Goal: Transaction & Acquisition: Book appointment/travel/reservation

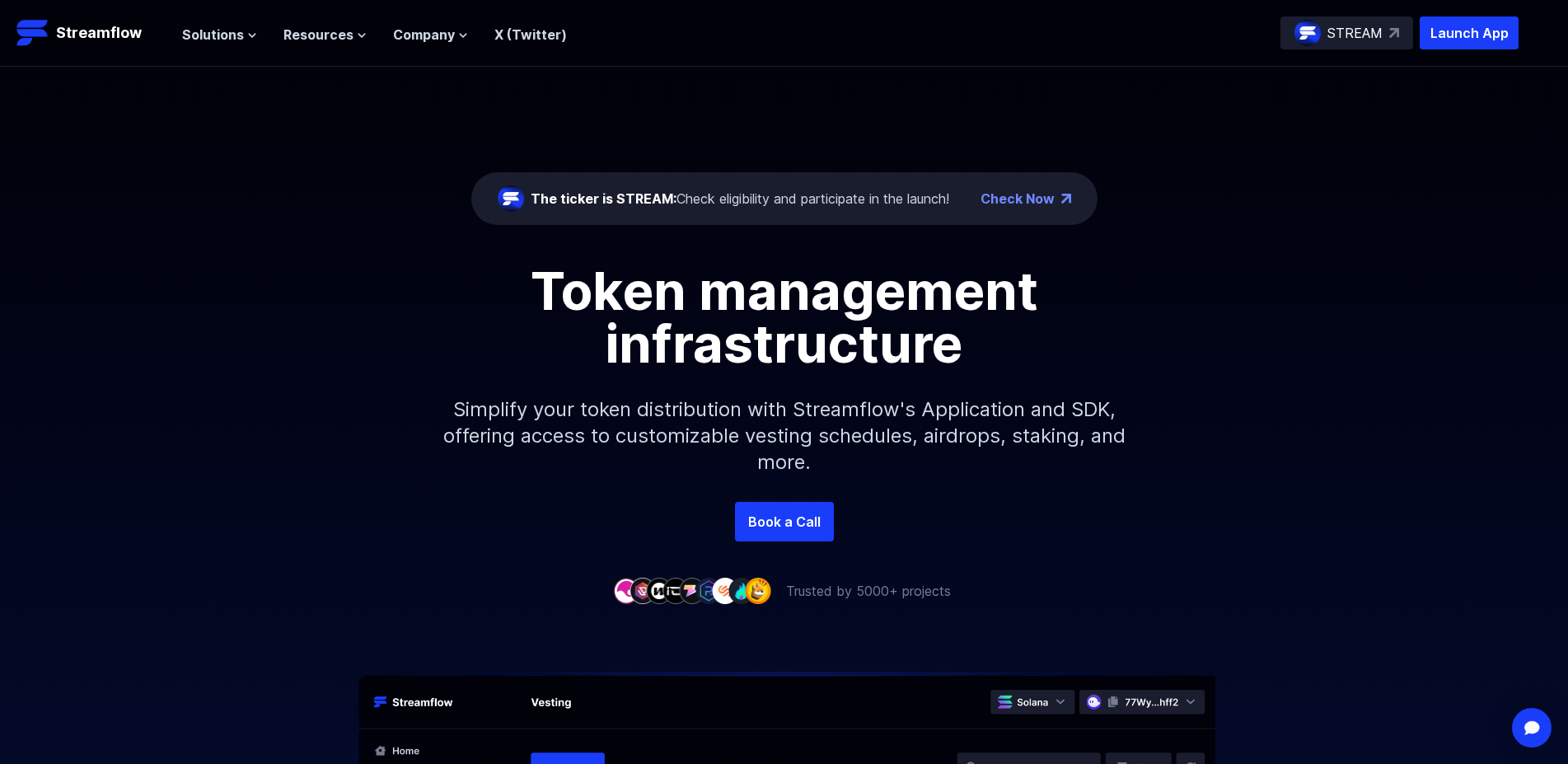
click at [805, 204] on div "The ticker is STREAM: Check eligibility and participate in the launch!" at bounding box center [740, 198] width 418 height 20
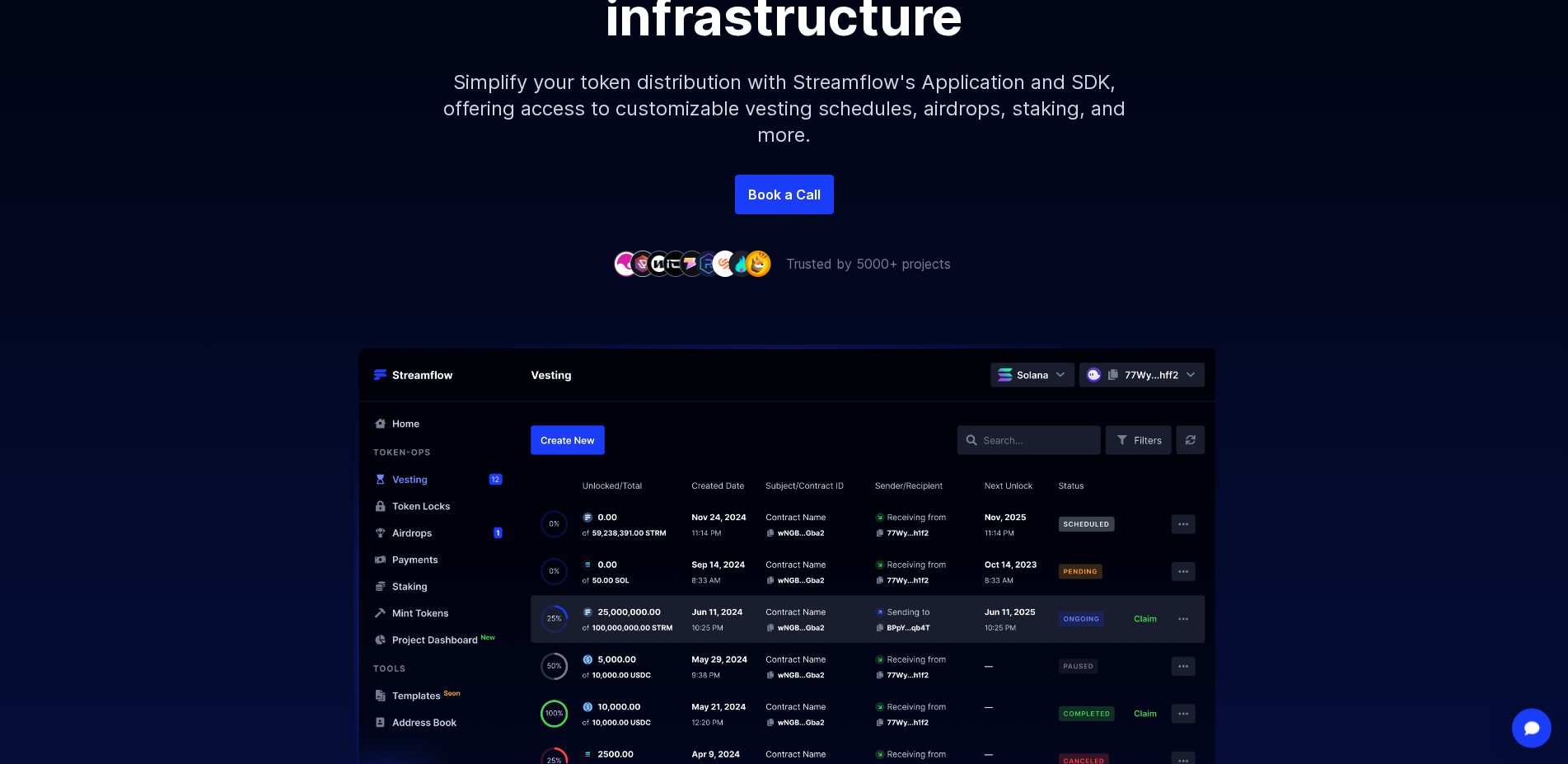
scroll to position [336, 0]
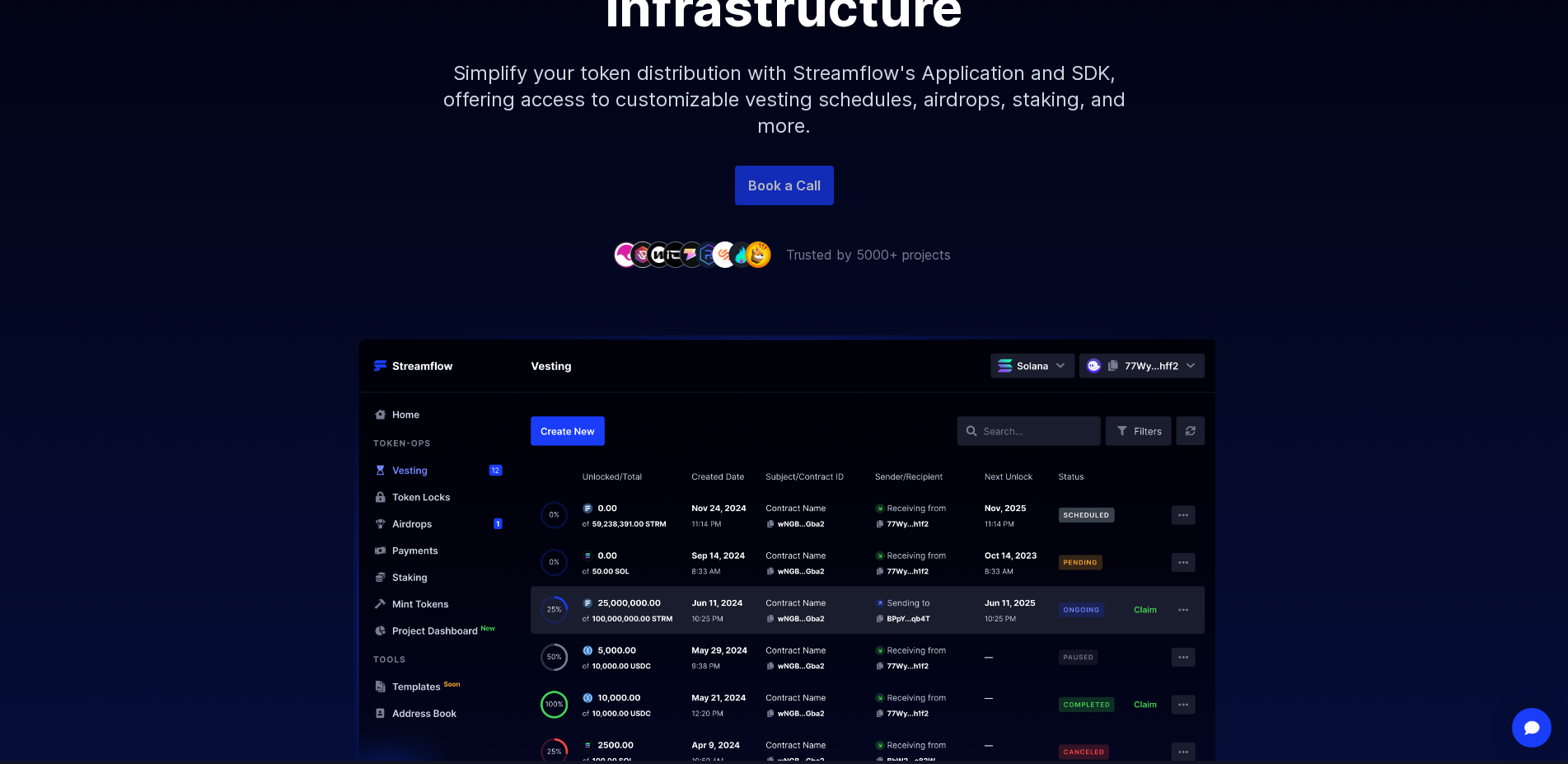
click at [784, 179] on link "Book a Call" at bounding box center [784, 185] width 99 height 40
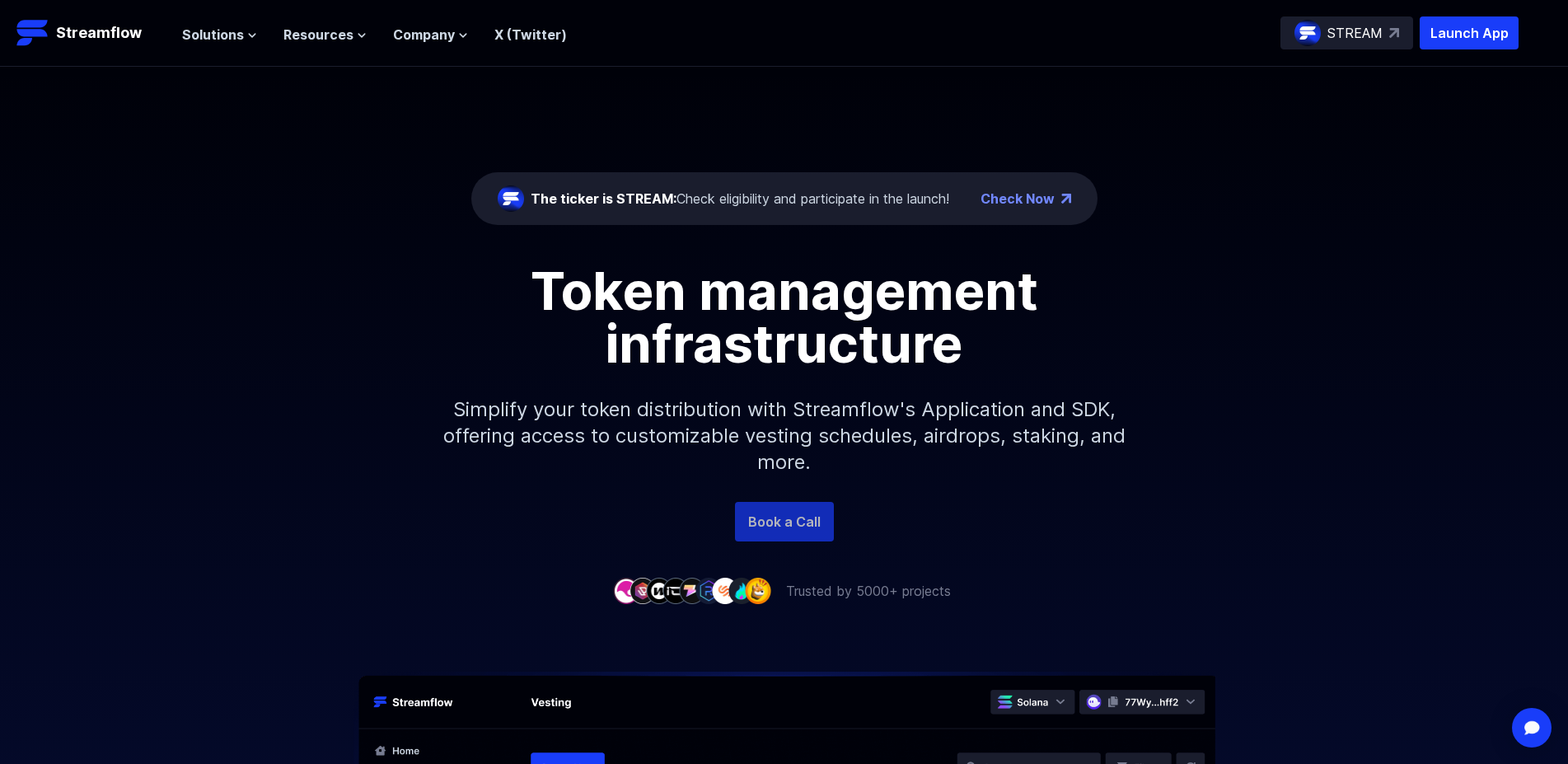
click at [781, 519] on link "Book a Call" at bounding box center [784, 521] width 99 height 40
click at [1472, 41] on p "Launch App" at bounding box center [1469, 33] width 99 height 33
